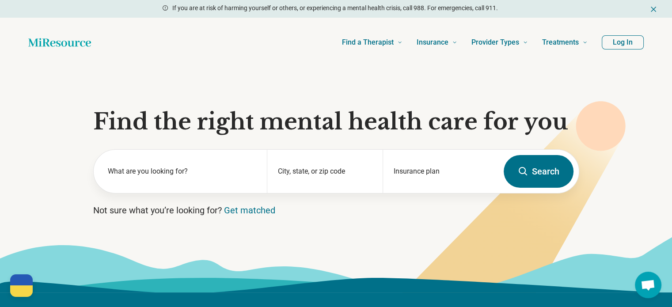
click at [623, 42] on button "Log In" at bounding box center [622, 42] width 42 height 14
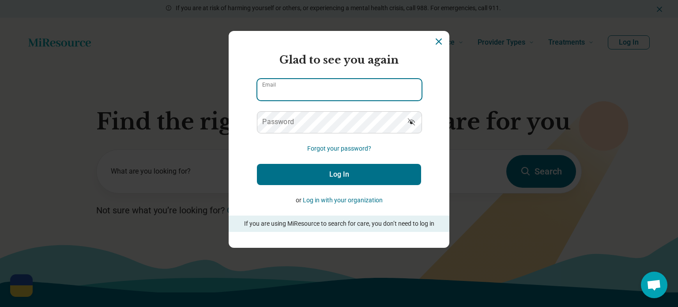
type input "**********"
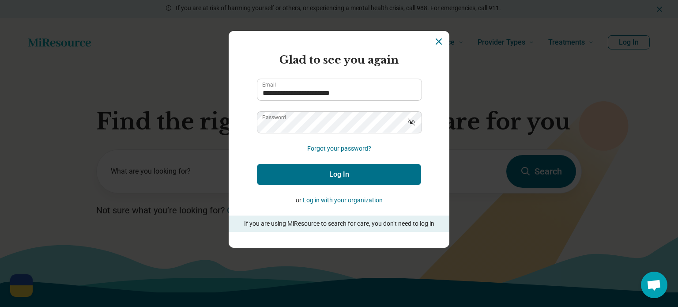
click at [311, 166] on button "Log In" at bounding box center [339, 174] width 164 height 21
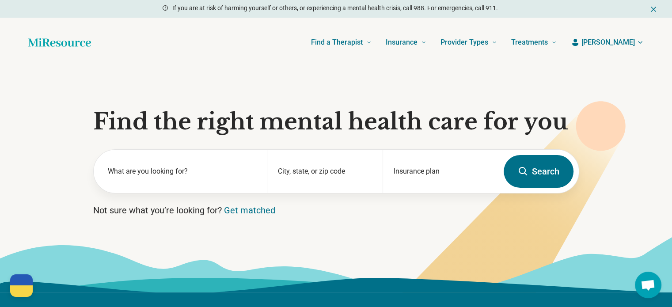
click at [635, 43] on button "[PERSON_NAME]" at bounding box center [606, 42] width 73 height 11
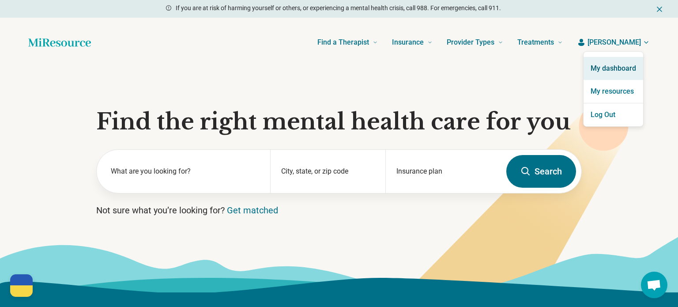
click at [612, 63] on link "My dashboard" at bounding box center [614, 68] width 60 height 23
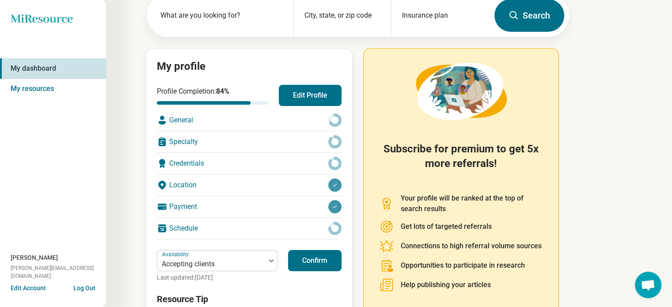
scroll to position [119, 0]
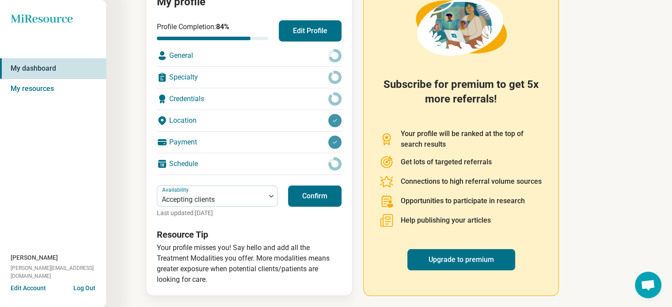
click at [290, 30] on button "Edit Profile" at bounding box center [310, 30] width 63 height 21
